Goal: Information Seeking & Learning: Understand process/instructions

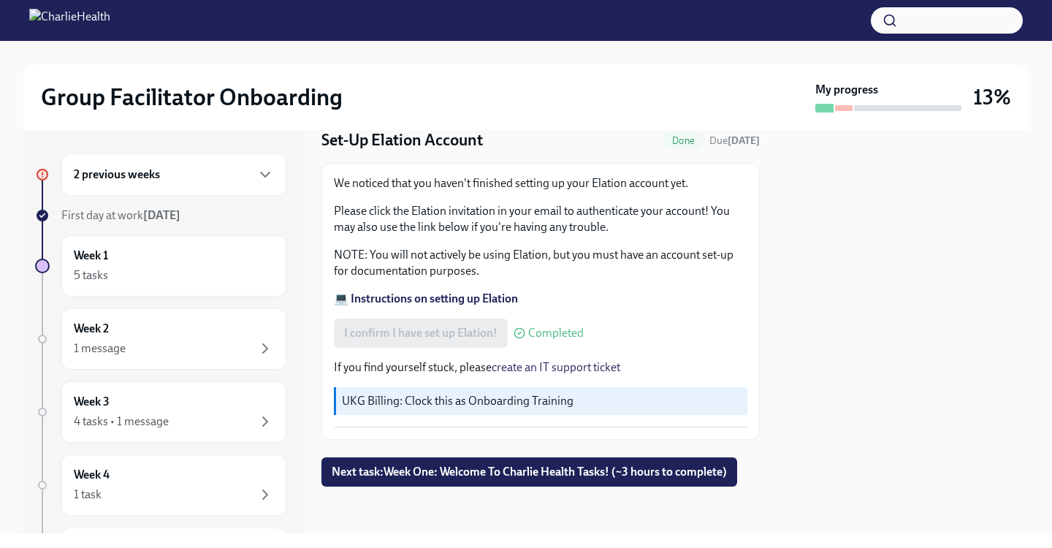
scroll to position [53, 0]
click at [438, 402] on p "UKG Billing: Clock this as Onboarding Training" at bounding box center [542, 401] width 400 height 16
click at [487, 400] on p "UKG Billing: Clock this as Onboarding Training" at bounding box center [542, 401] width 400 height 16
click at [490, 480] on button "Next task : Week One: Welcome To Charlie Health Tasks! (~3 hours to complete)" at bounding box center [530, 471] width 416 height 29
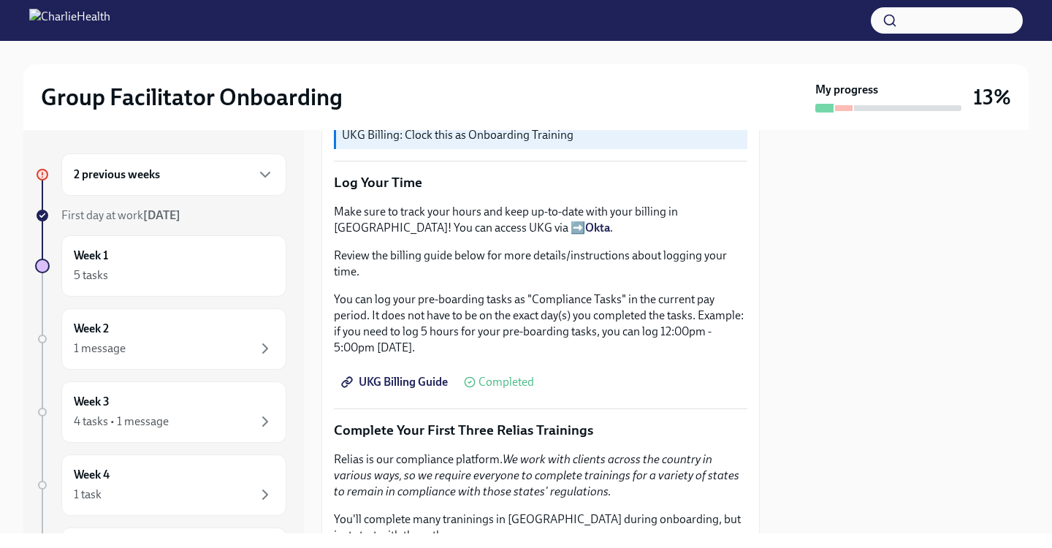
scroll to position [1301, 0]
click at [585, 229] on strong "Okta" at bounding box center [597, 227] width 25 height 14
click at [873, 1] on div at bounding box center [526, 20] width 1052 height 41
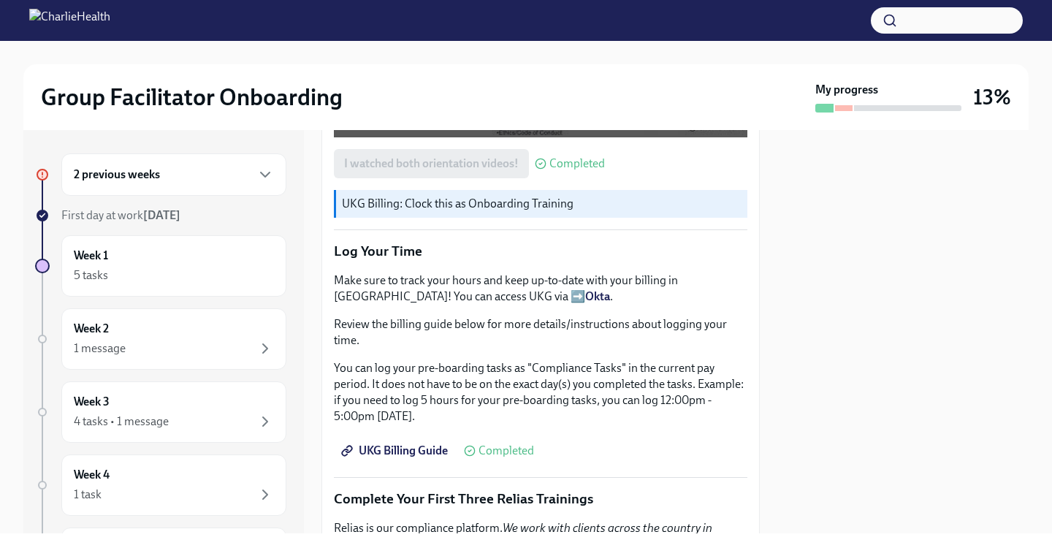
scroll to position [1228, 0]
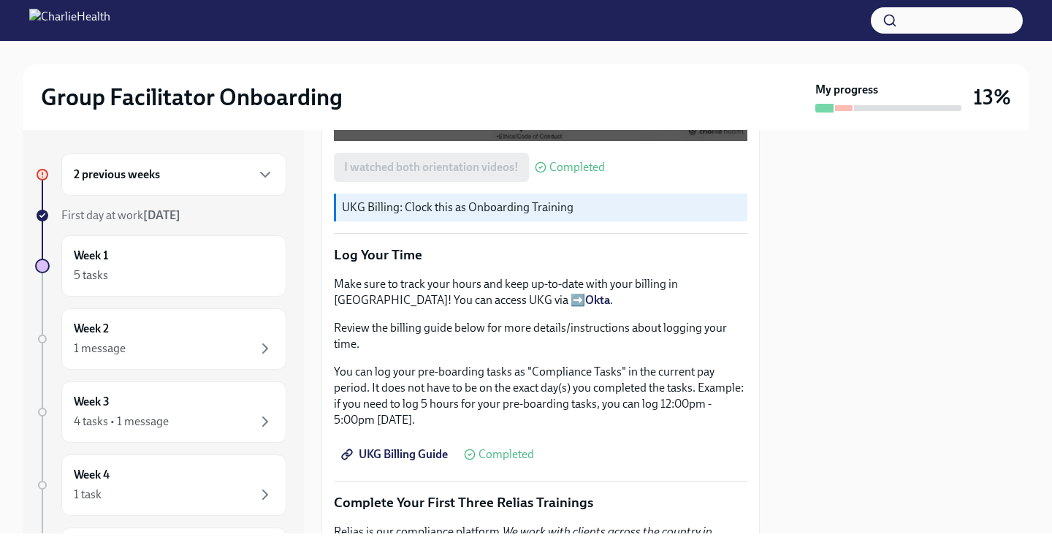
click at [389, 298] on p "Make sure to track your hours and keep up-to-date with your billing in UKG! You…" at bounding box center [541, 292] width 414 height 32
click at [585, 300] on strong "Okta" at bounding box center [597, 300] width 25 height 14
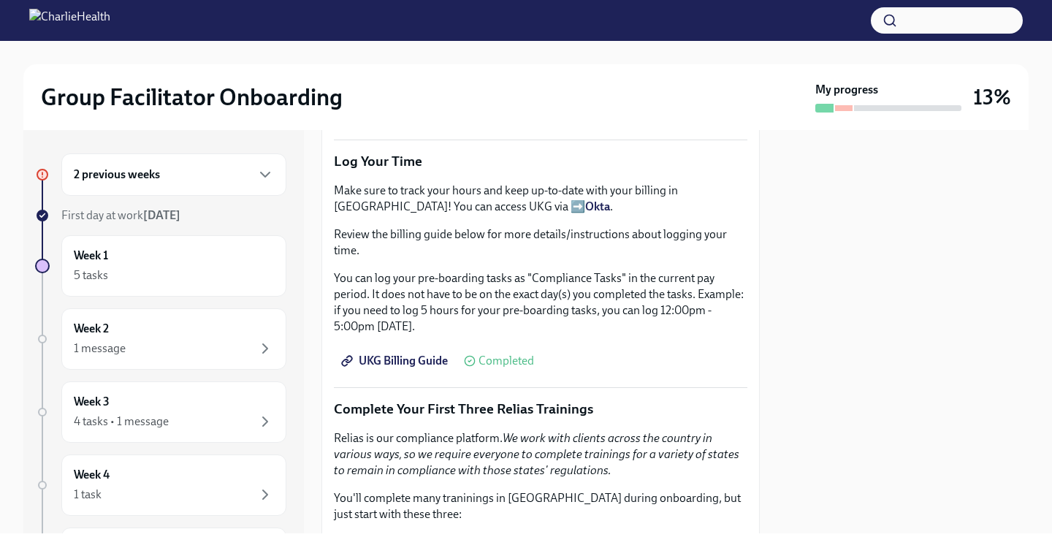
scroll to position [1315, 0]
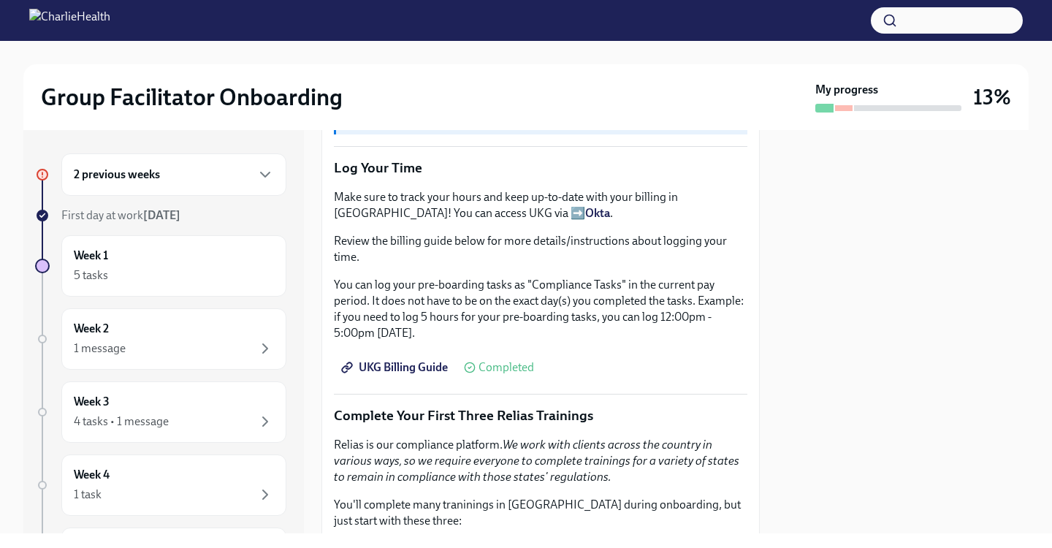
click at [409, 371] on span "UKG Billing Guide" at bounding box center [396, 367] width 104 height 15
click at [585, 213] on strong "Okta" at bounding box center [597, 213] width 25 height 14
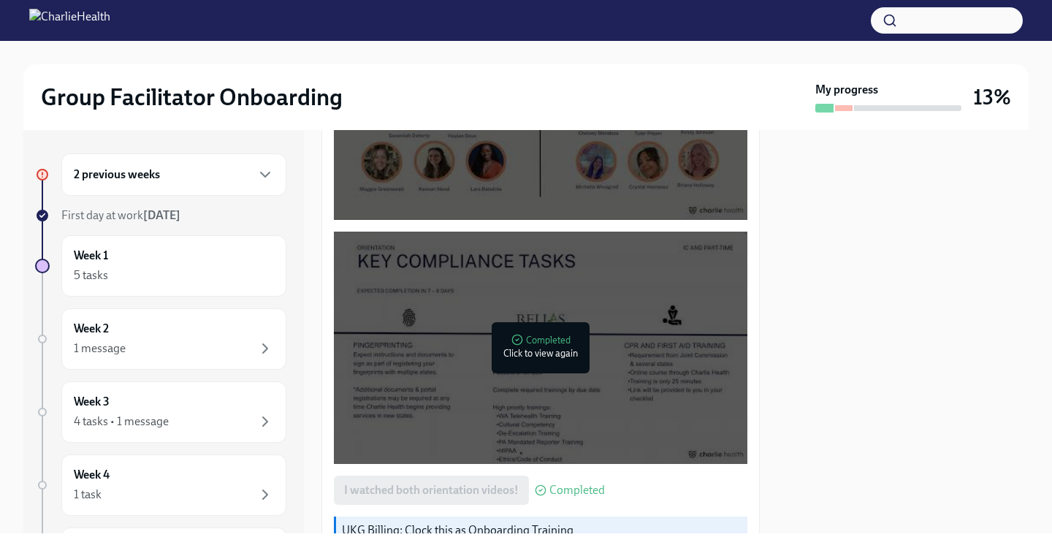
scroll to position [947, 0]
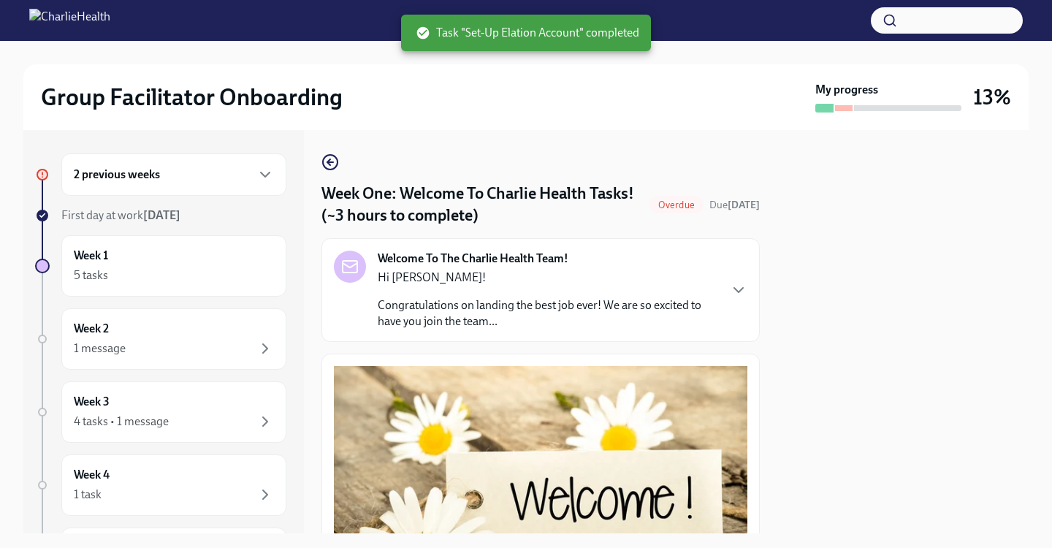
scroll to position [1338, 0]
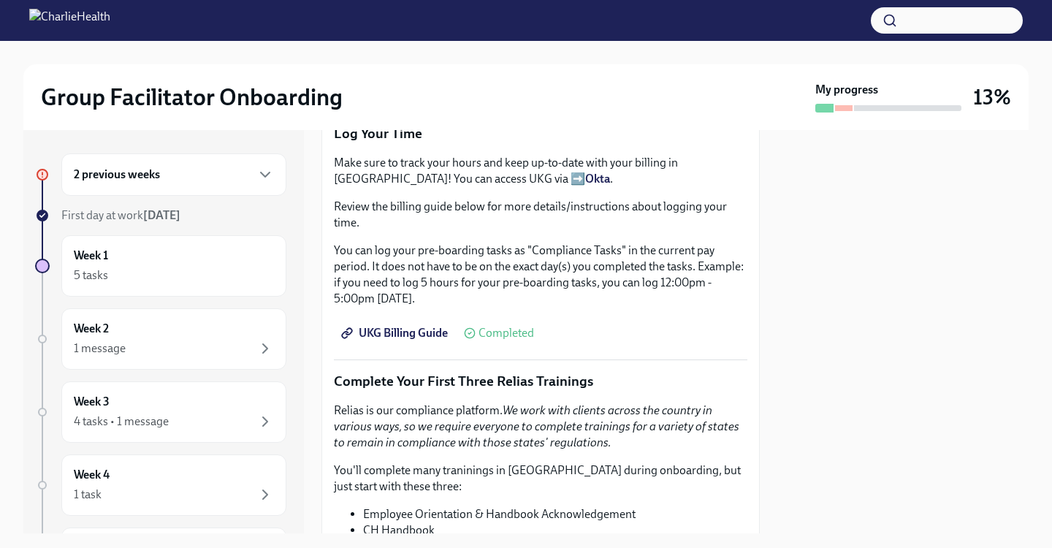
scroll to position [1343, 0]
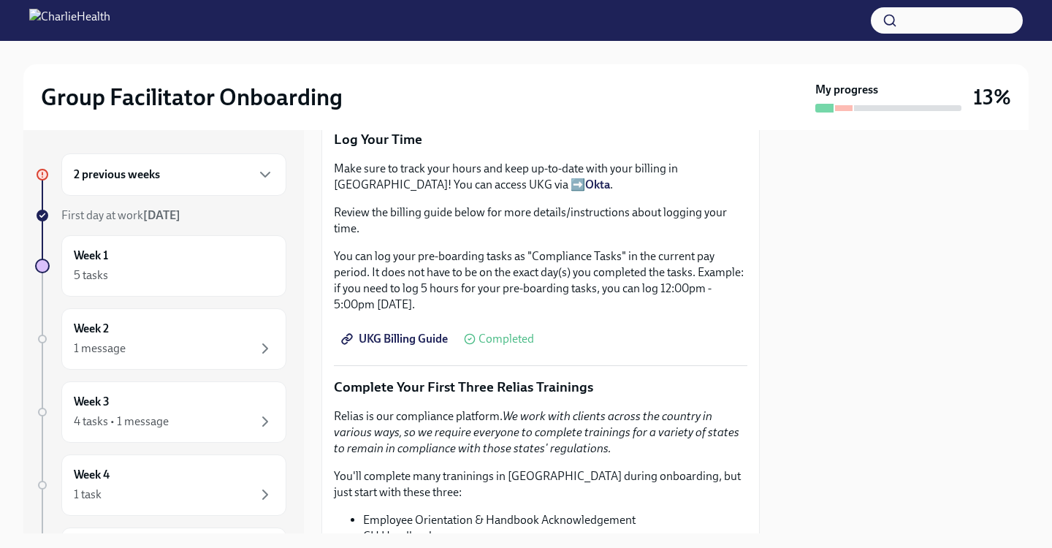
click at [585, 188] on strong "Okta" at bounding box center [597, 185] width 25 height 14
